Goal: Information Seeking & Learning: Learn about a topic

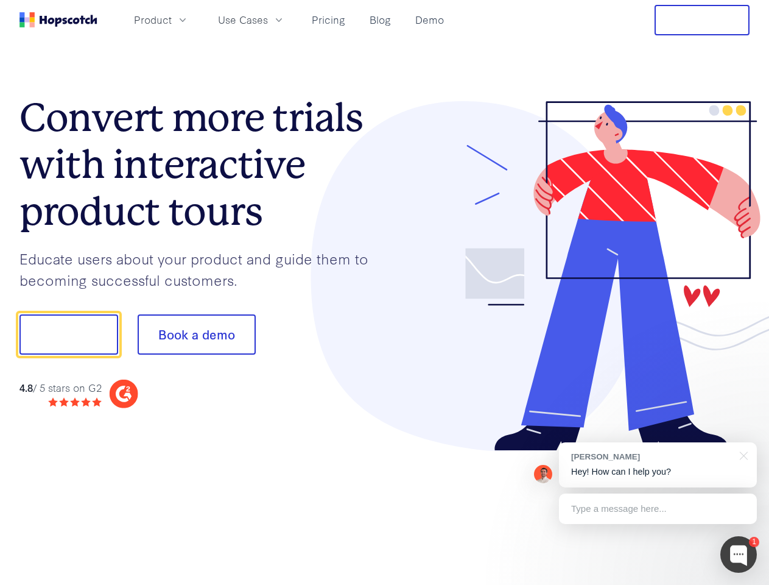
click at [385, 292] on div at bounding box center [568, 276] width 366 height 350
click at [172, 19] on span "Product" at bounding box center [153, 19] width 38 height 15
click at [268, 19] on span "Use Cases" at bounding box center [243, 19] width 50 height 15
click at [702, 20] on button "Free Trial" at bounding box center [702, 20] width 95 height 30
click at [68, 334] on button "Show me!" at bounding box center [68, 334] width 99 height 40
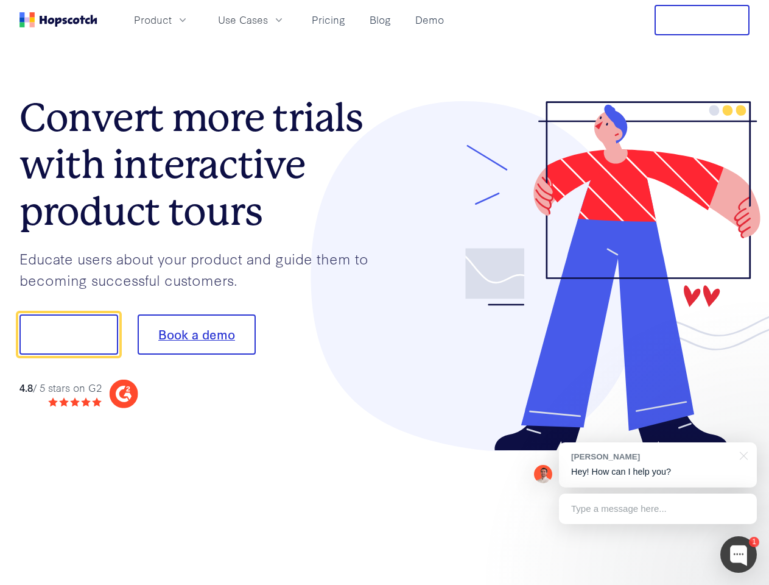
click at [196, 334] on button "Book a demo" at bounding box center [197, 334] width 118 height 40
click at [739, 554] on div at bounding box center [739, 554] width 37 height 37
click at [658, 584] on div "1 [PERSON_NAME] Hey! How can I help you? Type a message here... Free live chat …" at bounding box center [384, 585] width 769 height 0
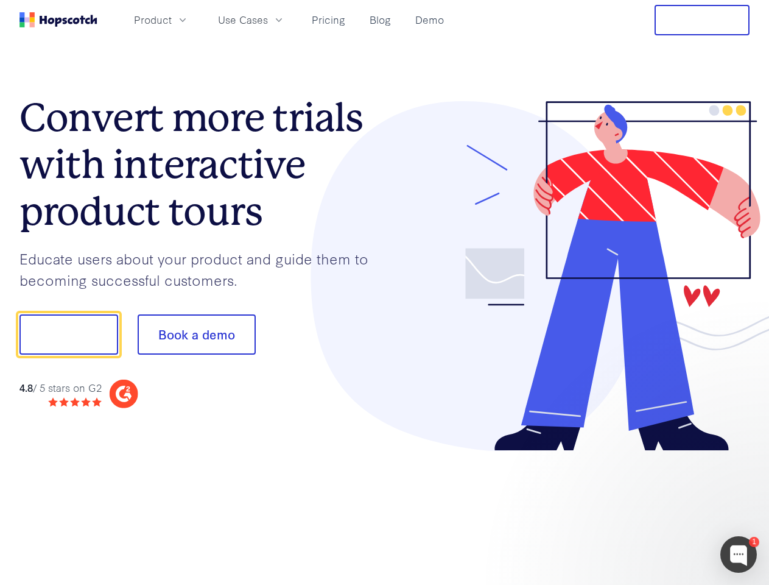
click at [742, 454] on div at bounding box center [643, 414] width 228 height 243
click at [658, 509] on div at bounding box center [643, 414] width 228 height 243
